Goal: Transaction & Acquisition: Purchase product/service

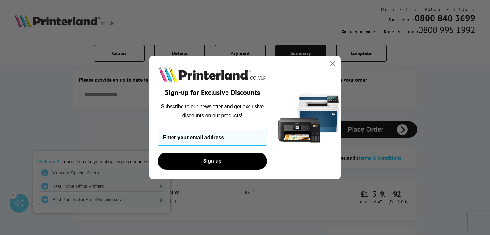
click at [330, 62] on circle "Close dialog" at bounding box center [332, 64] width 11 height 11
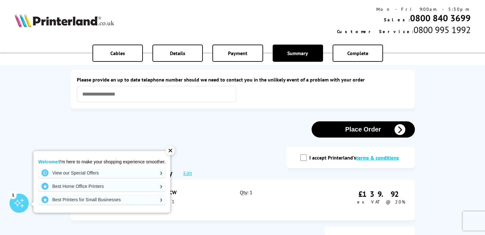
click at [172, 150] on div "✕" at bounding box center [170, 150] width 9 height 9
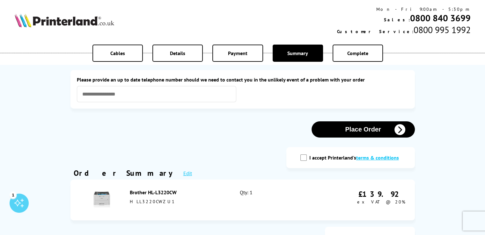
click at [302, 158] on input "I accept Printerland's terms & conditions" at bounding box center [303, 158] width 6 height 6
checkbox input "true"
click at [380, 128] on button "Place Order" at bounding box center [362, 129] width 103 height 16
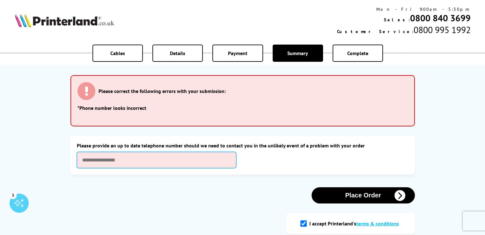
click at [116, 156] on input "text" at bounding box center [156, 160] width 159 height 16
type input "**********"
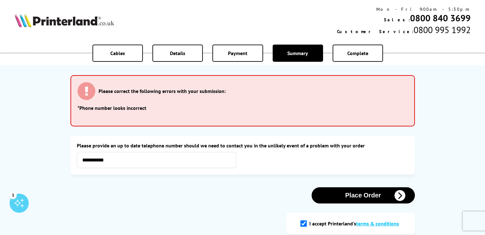
click at [345, 193] on button "Place Order" at bounding box center [362, 195] width 103 height 16
